Goal: Find specific page/section: Find specific page/section

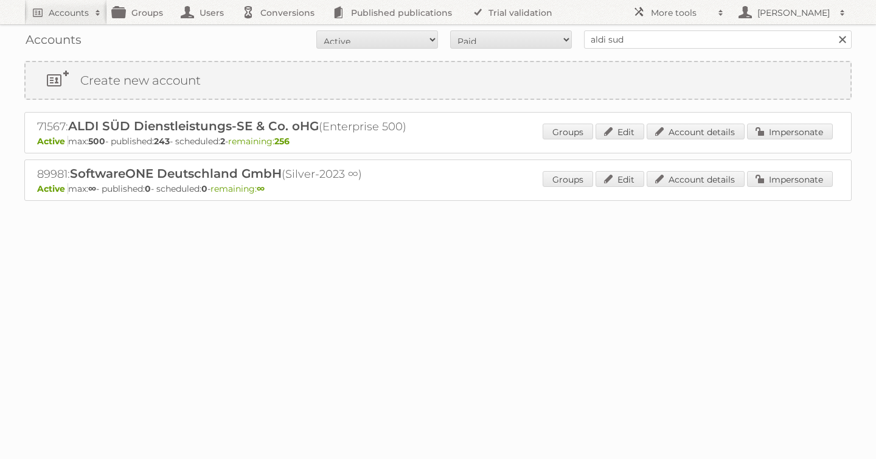
drag, startPoint x: 609, startPoint y: 33, endPoint x: 548, endPoint y: 27, distance: 61.1
click at [548, 29] on div "Accounts All Active Expired Pending All Paid Trials Self service aldi sud Search" at bounding box center [437, 39] width 827 height 30
type input "as [PERSON_NAME]"
click at [833, 30] on input "Search" at bounding box center [842, 39] width 18 height 18
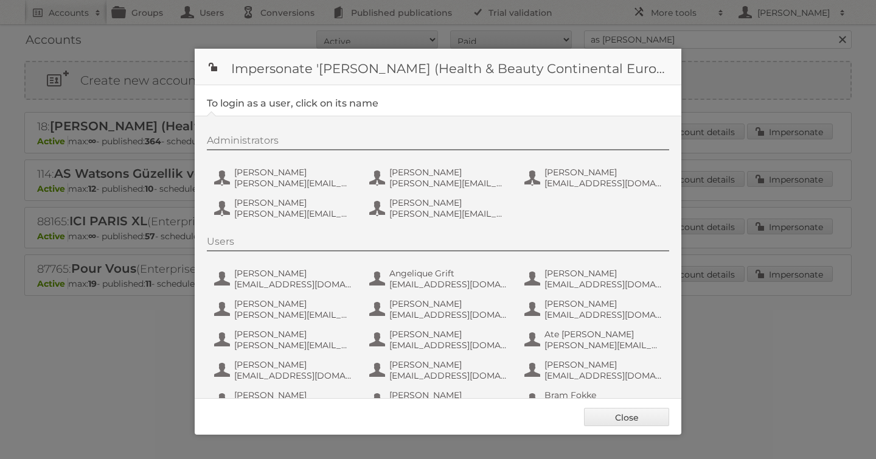
scroll to position [791, 0]
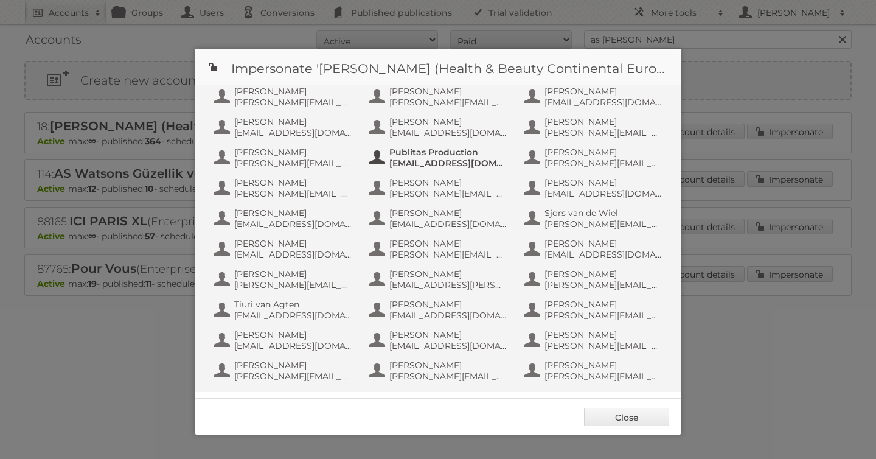
click at [397, 151] on span "Publitas Production" at bounding box center [448, 152] width 118 height 11
